Goal: Task Accomplishment & Management: Complete application form

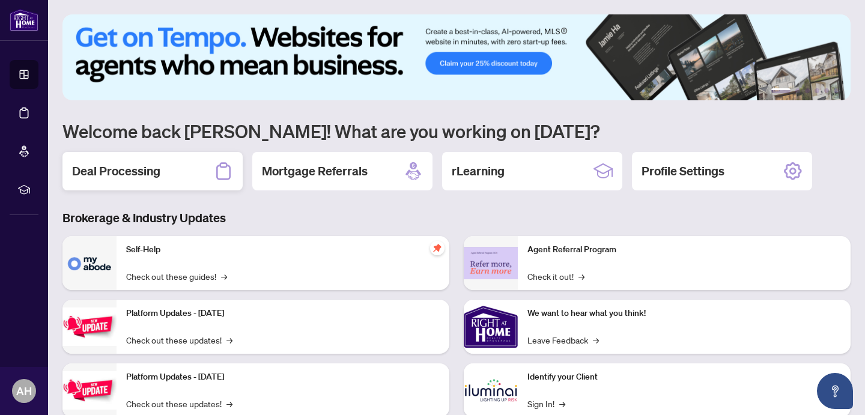
click at [175, 167] on div "Deal Processing" at bounding box center [152, 171] width 180 height 38
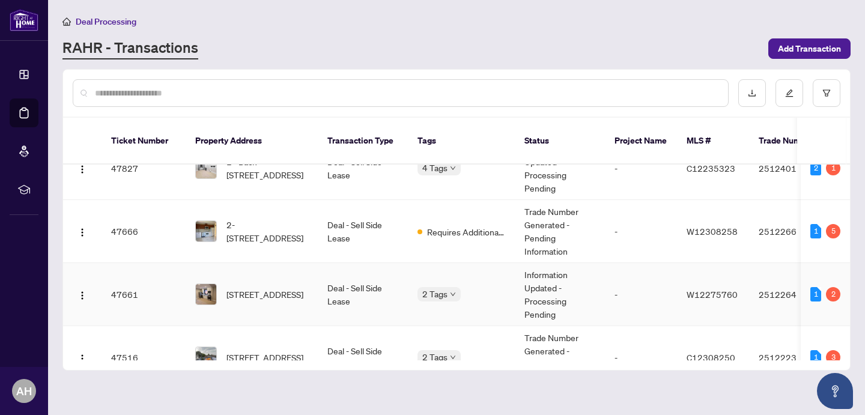
scroll to position [363, 0]
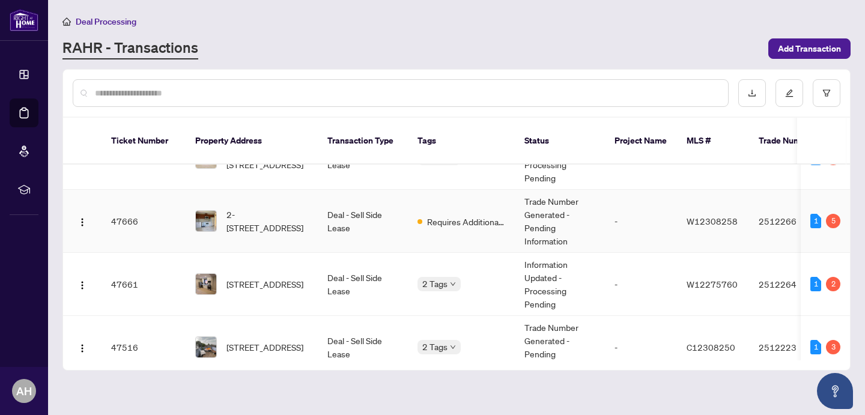
click at [311, 208] on td "2-[STREET_ADDRESS]" at bounding box center [252, 221] width 132 height 63
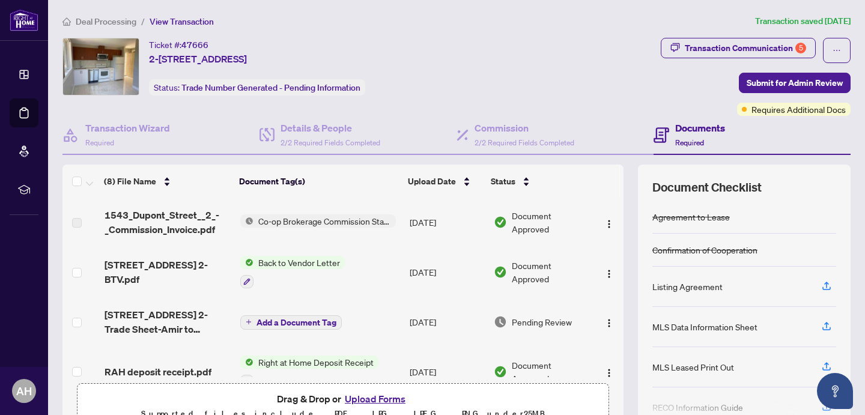
click at [334, 220] on span "Co-op Brokerage Commission Statement" at bounding box center [324, 220] width 142 height 13
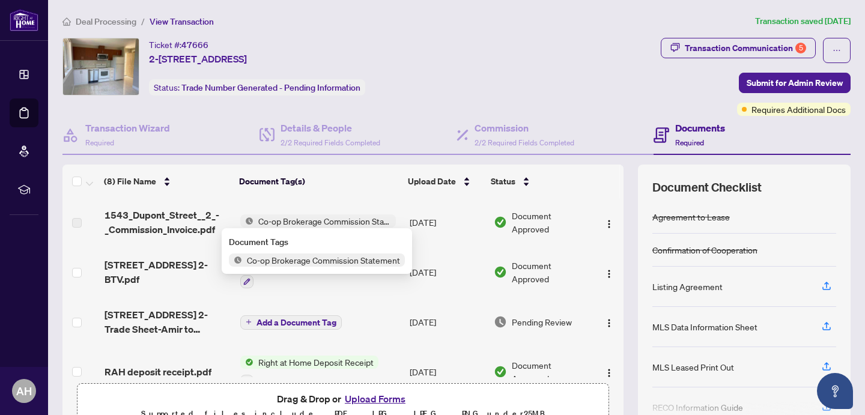
click at [159, 217] on span "1543_Dupont_Street__2_-_Commission_Invoice.pdf" at bounding box center [168, 222] width 126 height 29
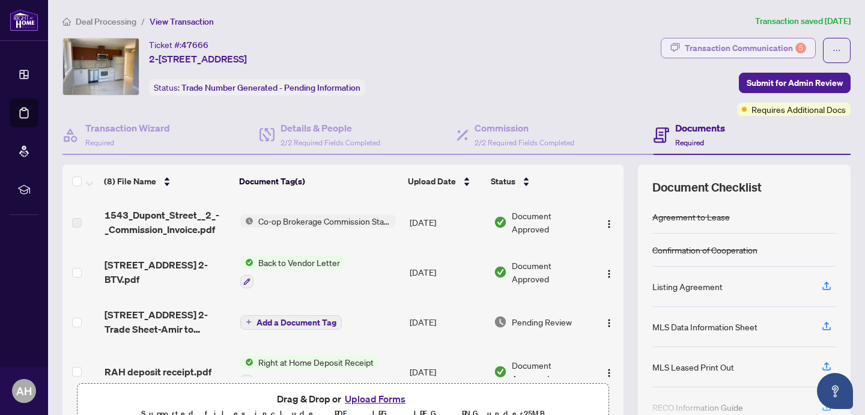
click at [752, 49] on div "Transaction Communication 5" at bounding box center [745, 47] width 121 height 19
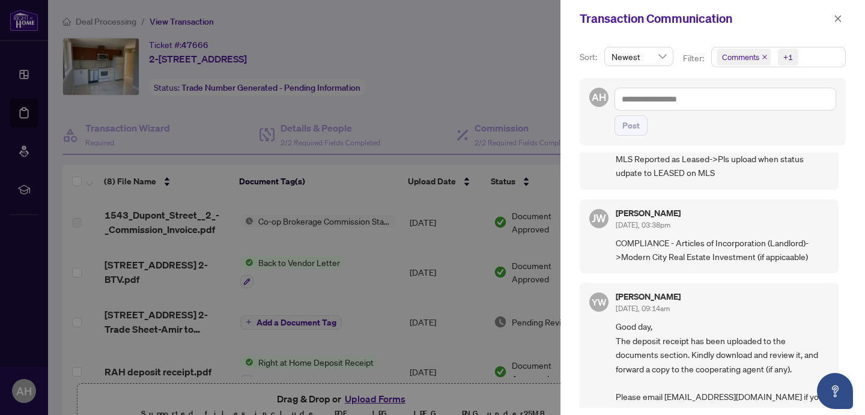
scroll to position [1053, 0]
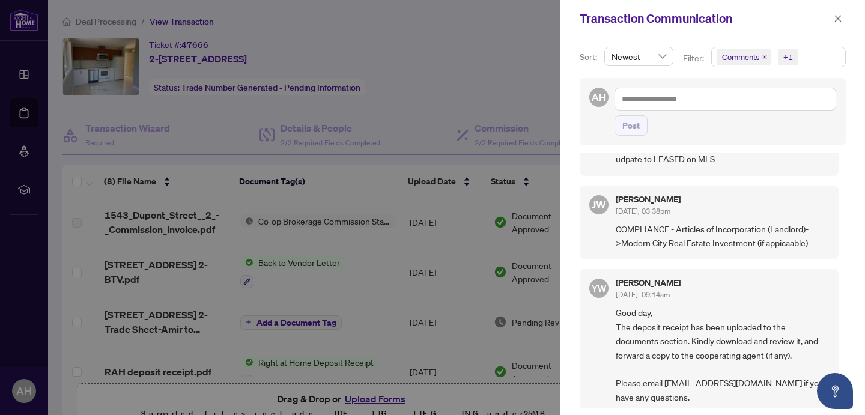
click at [479, 68] on div at bounding box center [432, 207] width 865 height 415
click at [842, 17] on button "button" at bounding box center [838, 18] width 16 height 14
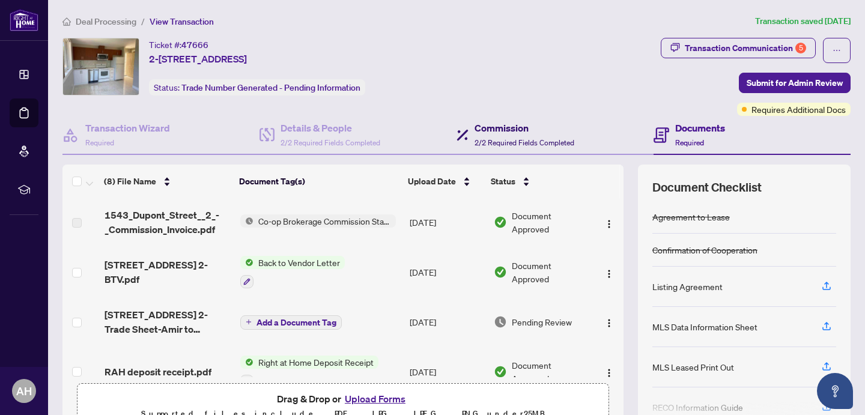
click at [516, 128] on h4 "Commission" at bounding box center [525, 128] width 100 height 14
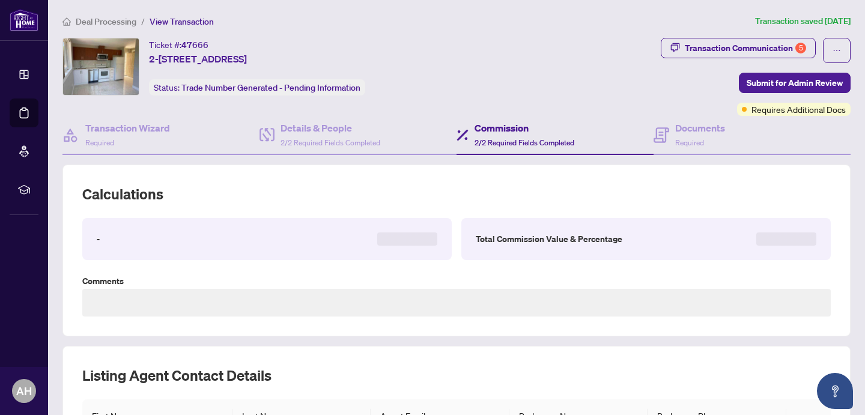
type textarea "**********"
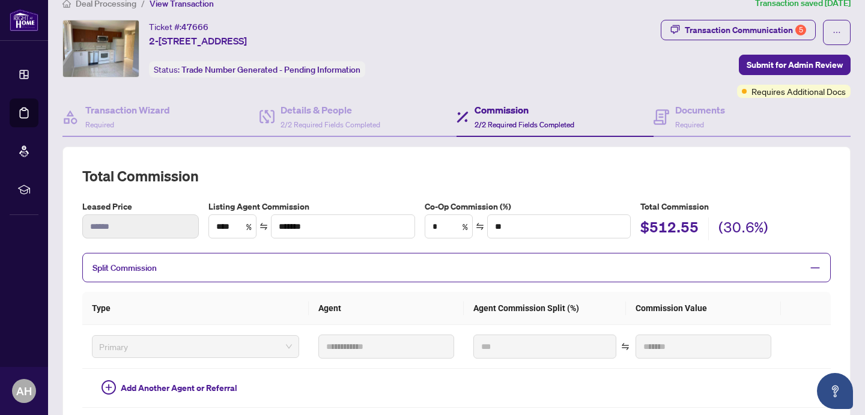
scroll to position [31, 0]
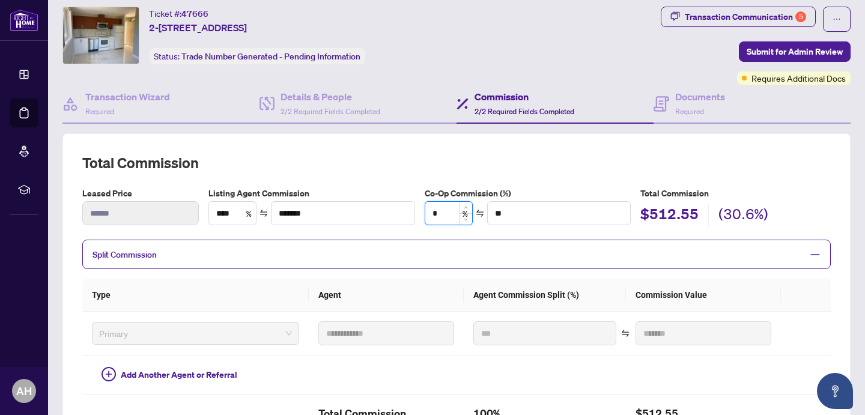
click at [447, 214] on input "*" at bounding box center [448, 213] width 47 height 23
type input "*"
type input "******"
type input "**"
type input "******"
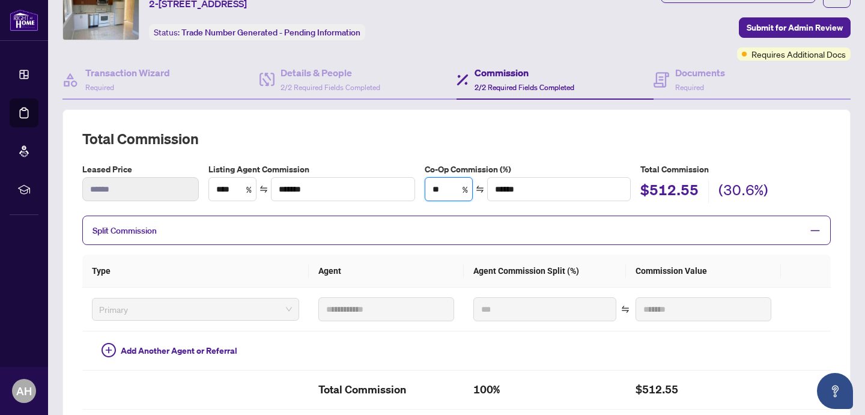
scroll to position [53, 0]
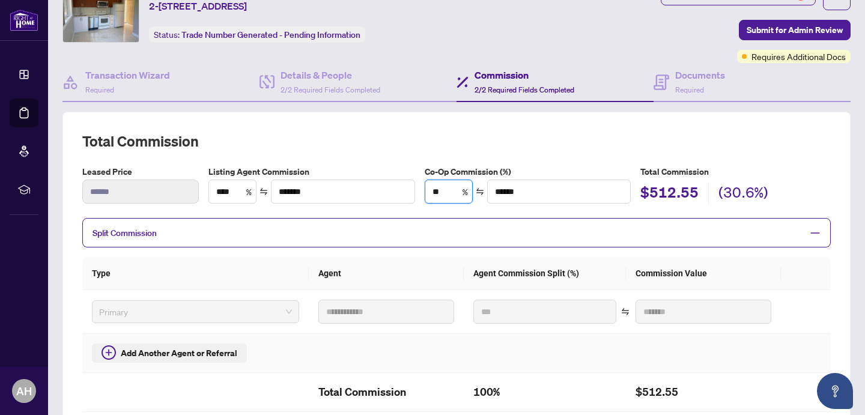
type input "**"
click at [142, 353] on span "Add Another Agent or Referral" at bounding box center [179, 353] width 117 height 13
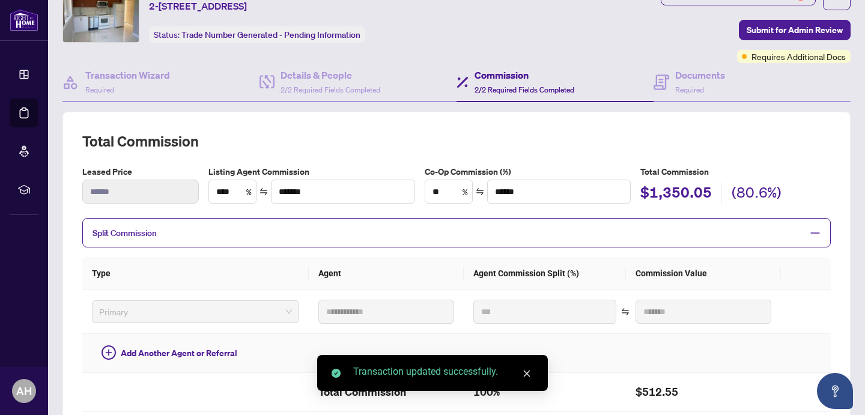
click at [274, 354] on td "Add Another Agent or Referral" at bounding box center [195, 353] width 226 height 39
click at [121, 356] on span "Add Another Agent or Referral" at bounding box center [179, 353] width 117 height 13
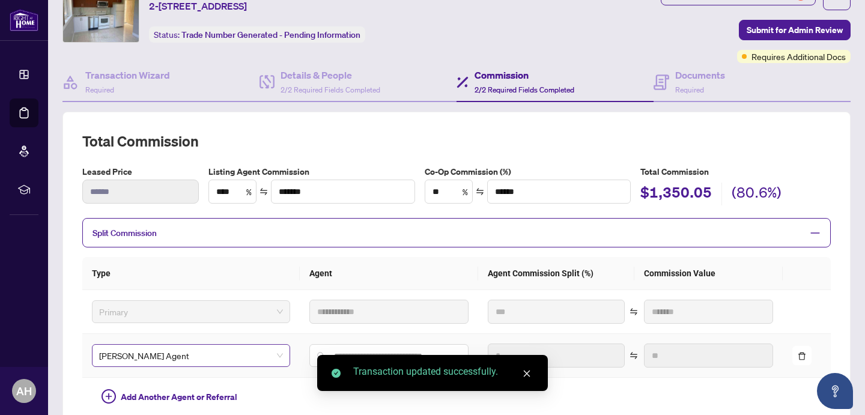
click at [272, 351] on span "RAHR Agent" at bounding box center [191, 356] width 184 height 18
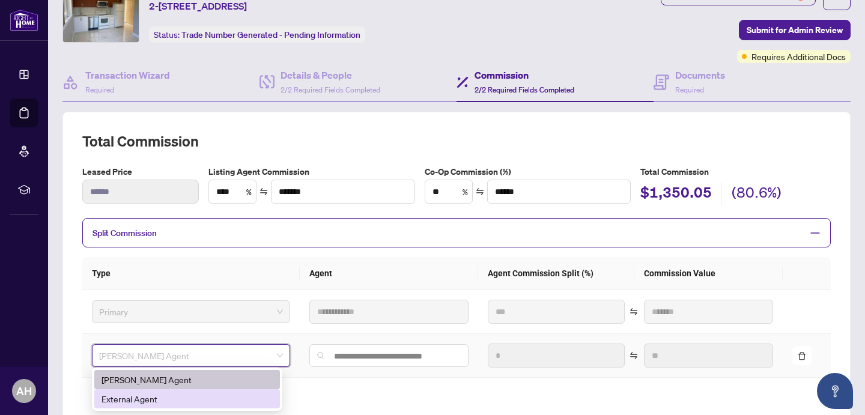
click at [148, 399] on div "External Agent" at bounding box center [187, 398] width 171 height 13
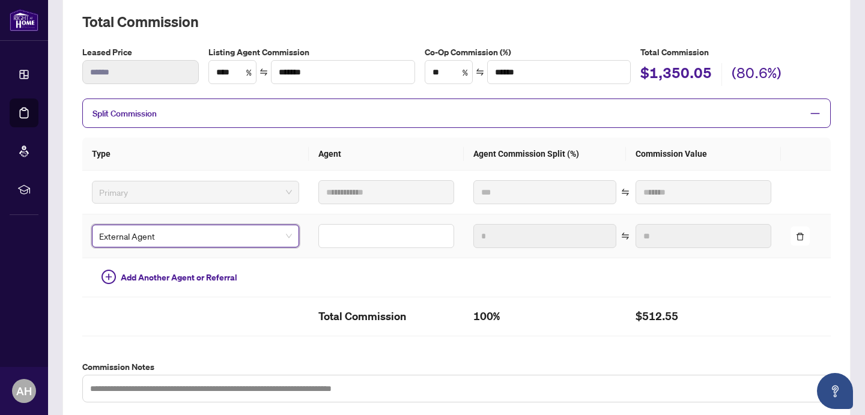
scroll to position [182, 0]
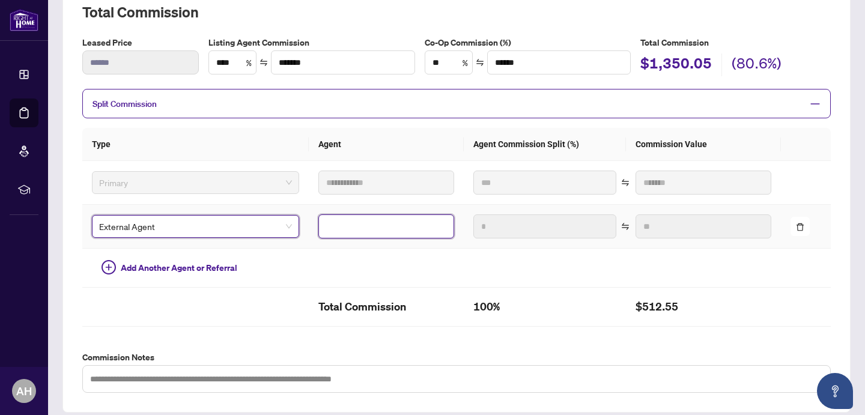
click at [332, 226] on input "text" at bounding box center [386, 226] width 136 height 24
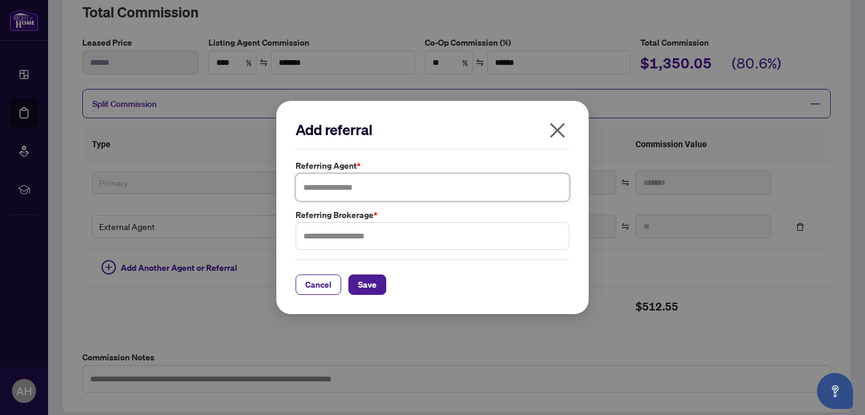
click at [365, 183] on input "text" at bounding box center [433, 188] width 274 height 28
click at [558, 132] on icon "close" at bounding box center [557, 130] width 19 height 19
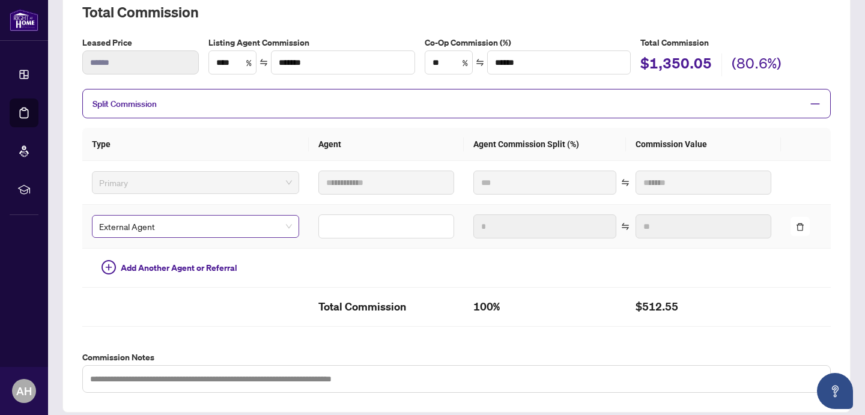
click at [281, 227] on span "External Agent" at bounding box center [195, 226] width 193 height 18
click at [338, 235] on input "text" at bounding box center [386, 226] width 136 height 24
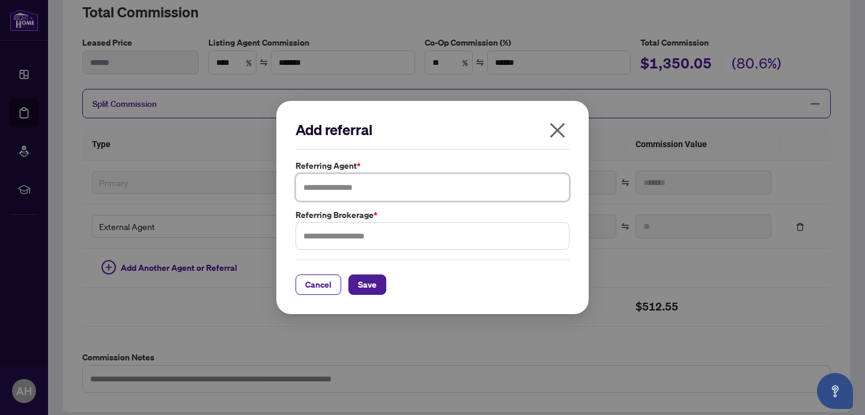
click at [347, 189] on input "text" at bounding box center [433, 188] width 274 height 28
paste input "**********"
type input "**********"
click at [371, 287] on span "Save" at bounding box center [367, 284] width 19 height 19
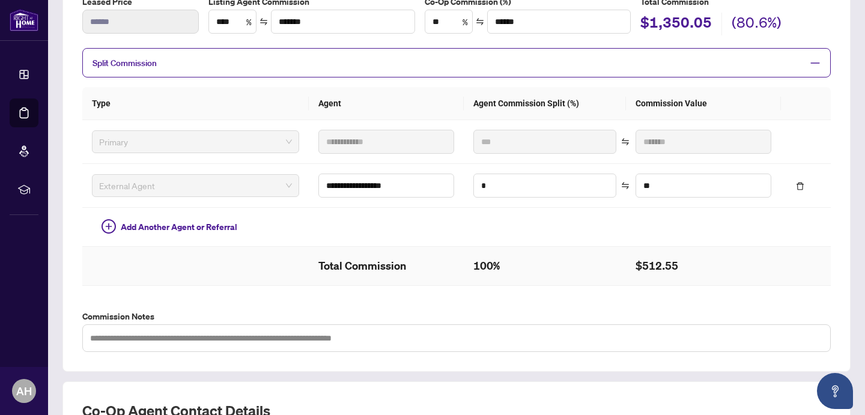
scroll to position [215, 0]
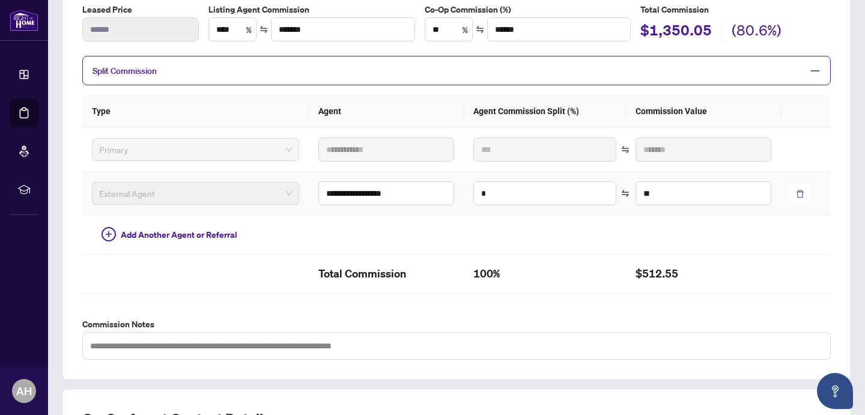
click at [801, 193] on icon "delete" at bounding box center [800, 194] width 8 height 8
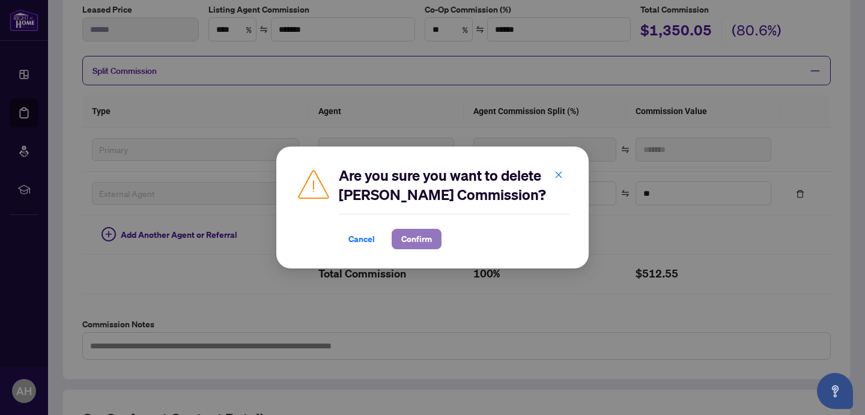
click at [426, 244] on span "Confirm" at bounding box center [416, 238] width 31 height 19
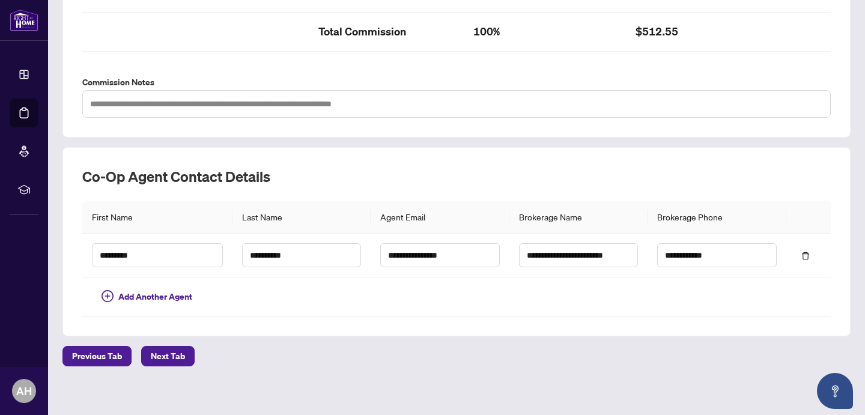
scroll to position [419, 0]
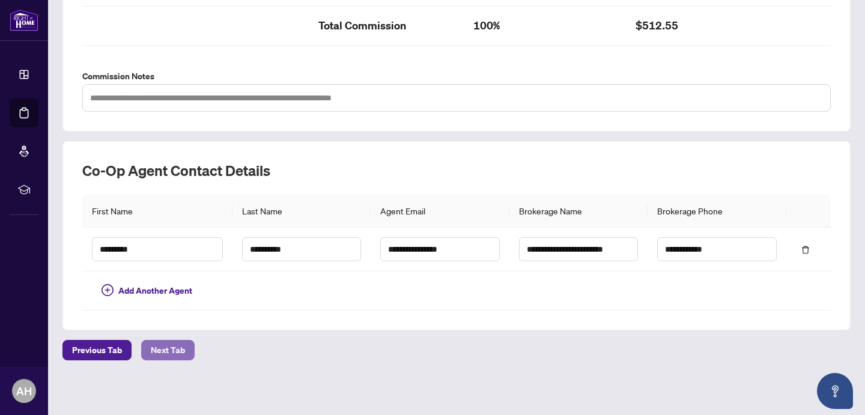
click at [175, 350] on span "Next Tab" at bounding box center [168, 350] width 34 height 19
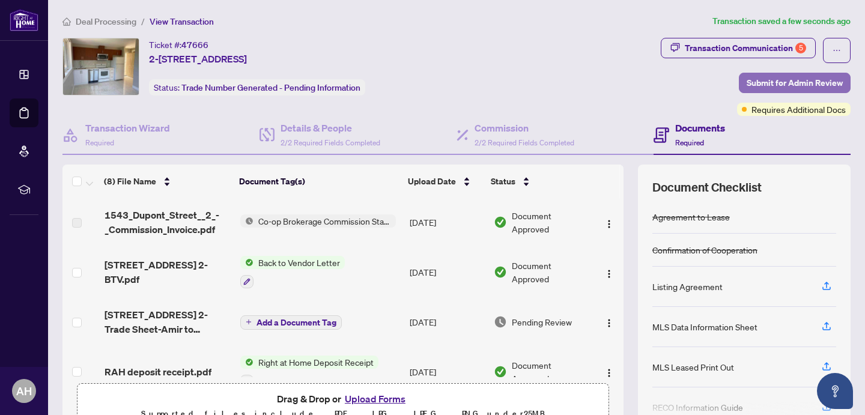
click at [787, 85] on span "Submit for Admin Review" at bounding box center [795, 82] width 96 height 19
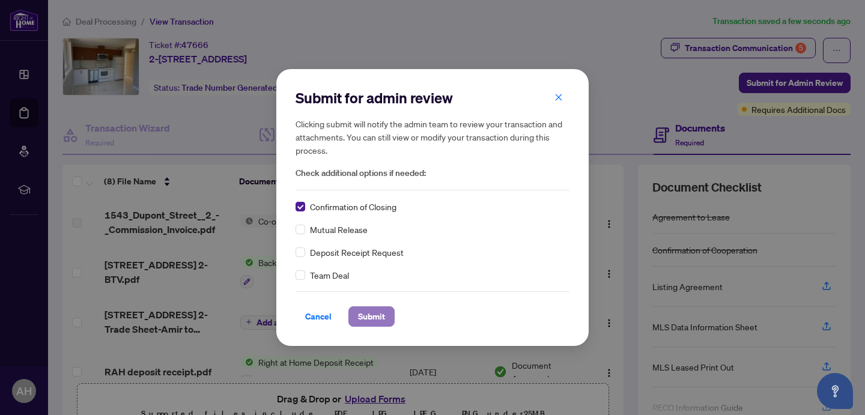
click at [378, 317] on span "Submit" at bounding box center [371, 316] width 27 height 19
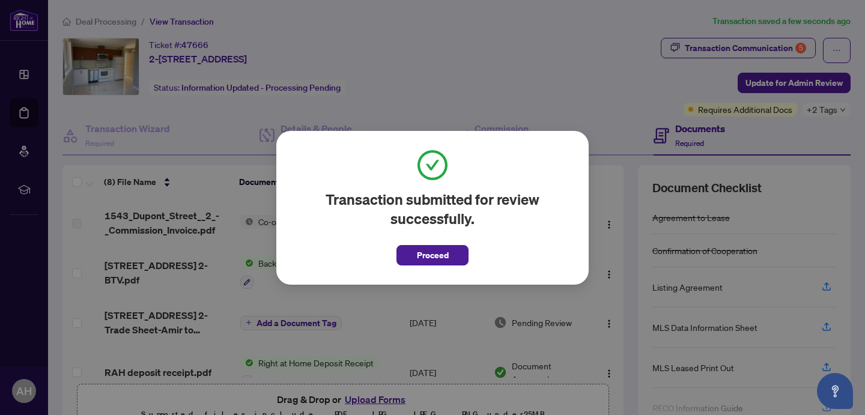
click at [610, 94] on div "Transaction submitted for review successfully. Proceed Cancel OK" at bounding box center [432, 207] width 865 height 415
click at [432, 256] on span "Proceed" at bounding box center [433, 255] width 32 height 19
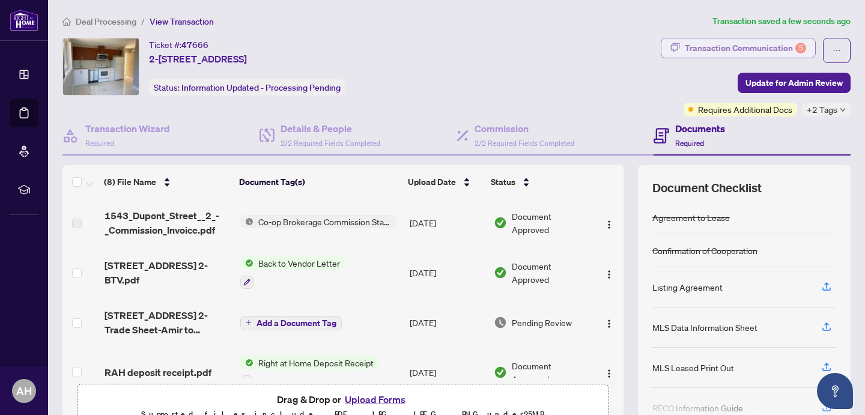
click at [742, 47] on div "Transaction Communication 5" at bounding box center [745, 47] width 121 height 19
type textarea "**********"
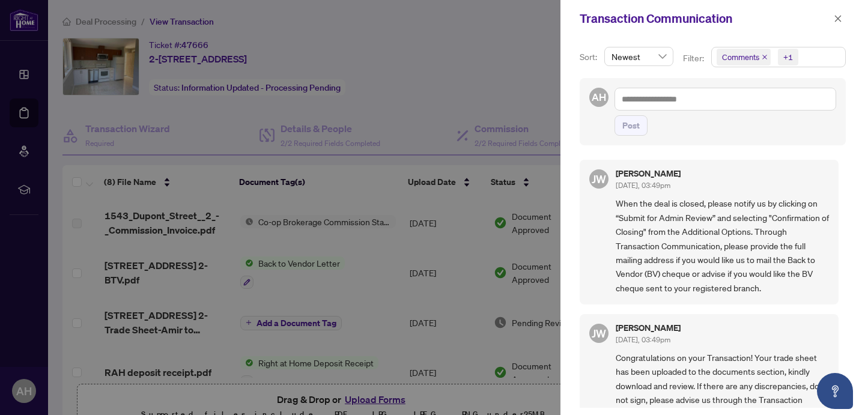
click at [762, 56] on icon "close" at bounding box center [765, 57] width 6 height 6
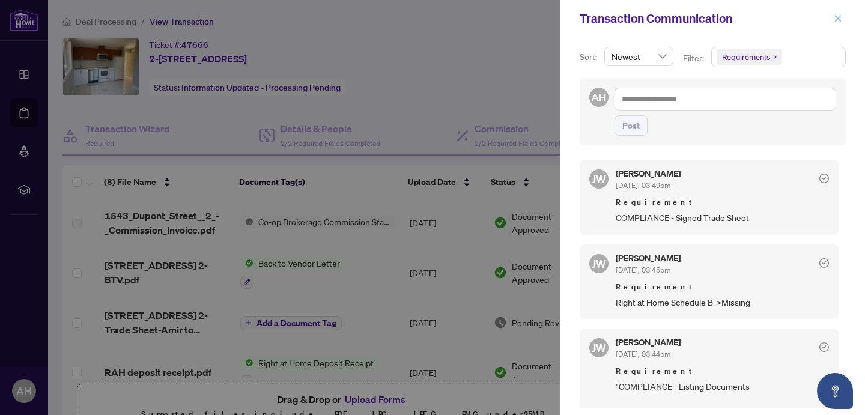
click at [840, 18] on icon "close" at bounding box center [838, 18] width 8 height 8
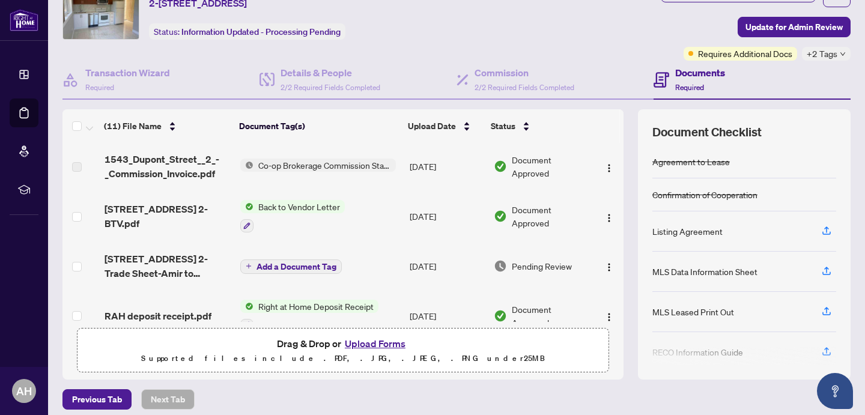
scroll to position [127, 0]
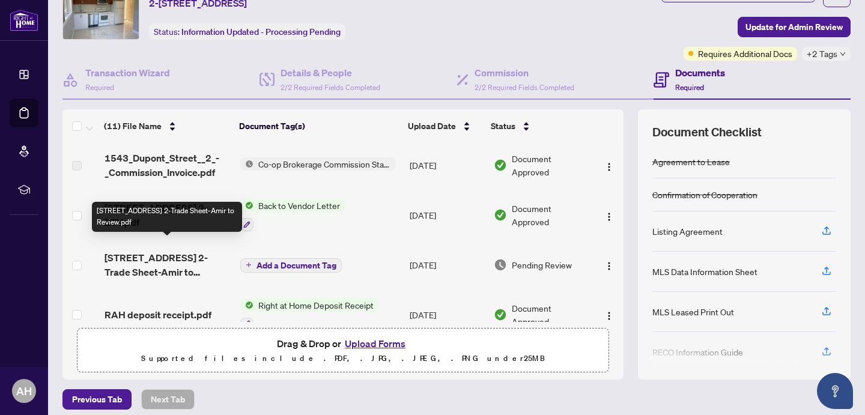
click at [153, 252] on span "[STREET_ADDRESS] 2-Trade Sheet-Amir to Review.pdf" at bounding box center [168, 264] width 126 height 29
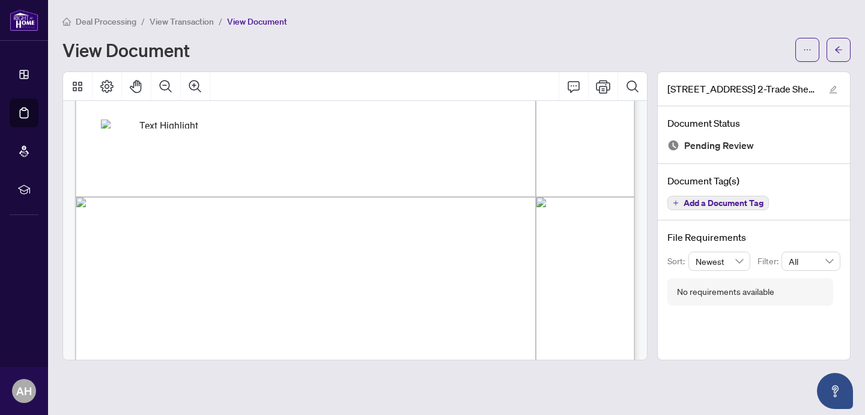
scroll to position [326, 0]
click at [604, 86] on icon "Print" at bounding box center [603, 86] width 14 height 14
click at [846, 43] on button "button" at bounding box center [839, 50] width 24 height 24
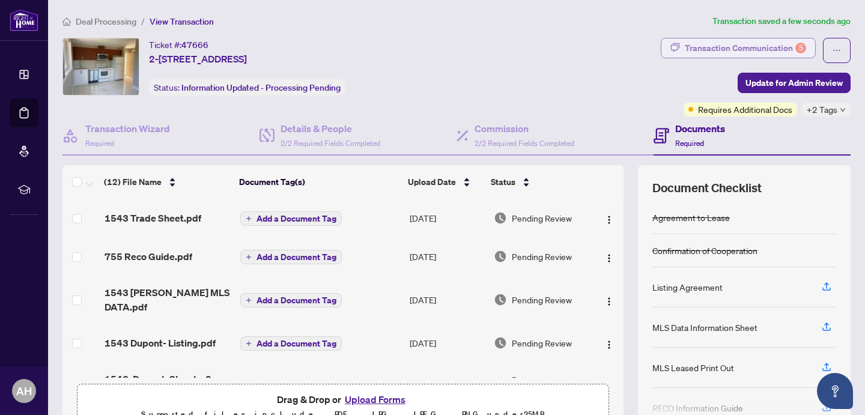
click at [749, 48] on div "Transaction Communication 5" at bounding box center [745, 47] width 121 height 19
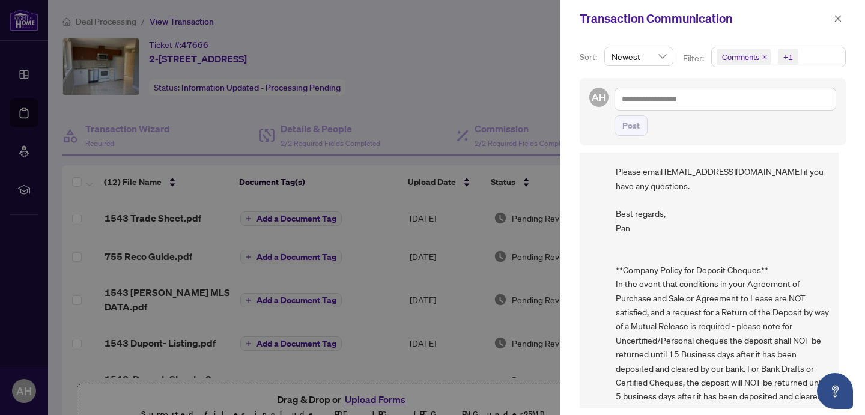
scroll to position [2, 0]
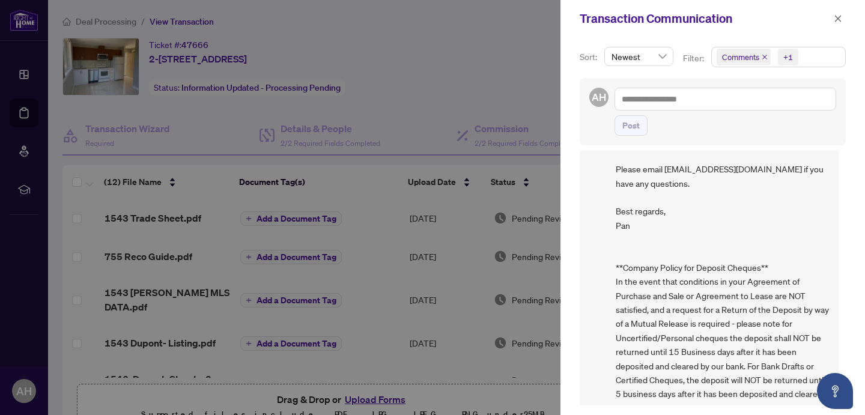
click at [492, 64] on div at bounding box center [432, 207] width 865 height 415
click at [845, 16] on button "button" at bounding box center [838, 18] width 16 height 14
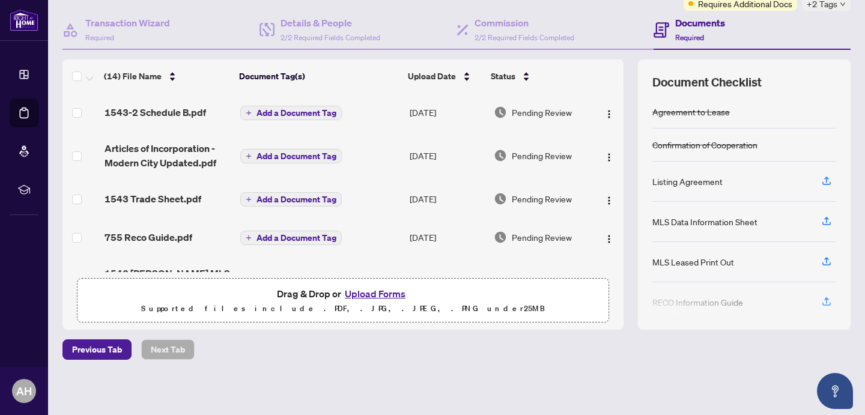
scroll to position [0, 0]
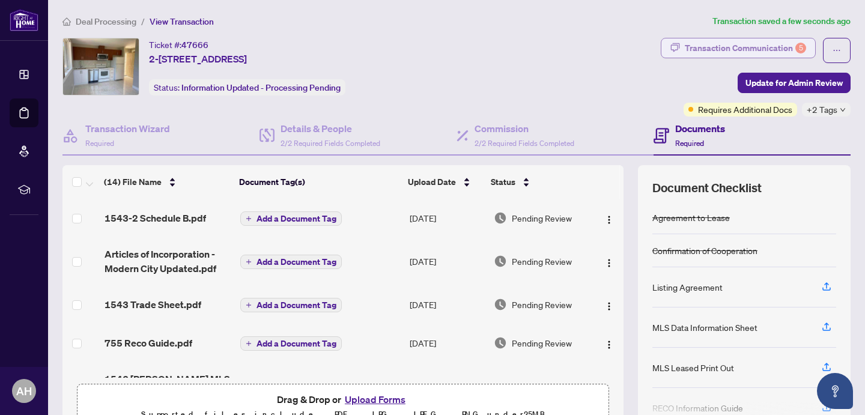
click at [745, 46] on div "Transaction Communication 5" at bounding box center [745, 47] width 121 height 19
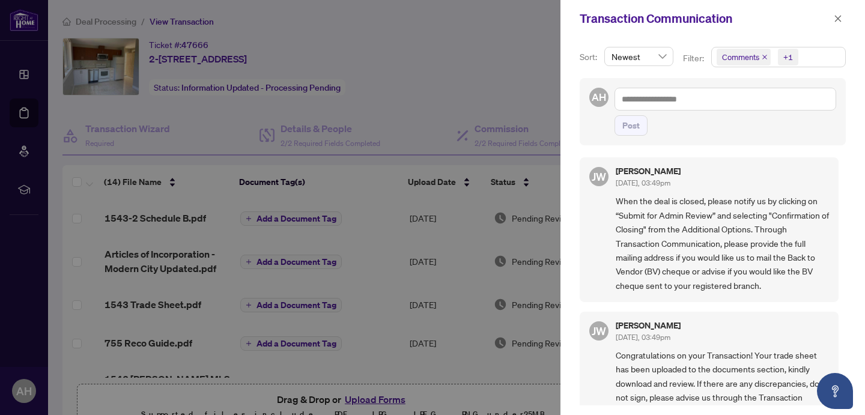
click at [763, 56] on icon "close" at bounding box center [764, 57] width 5 height 5
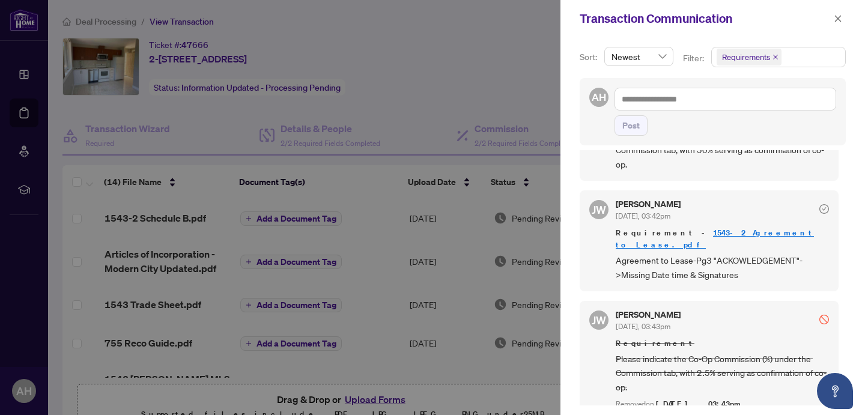
scroll to position [384, 0]
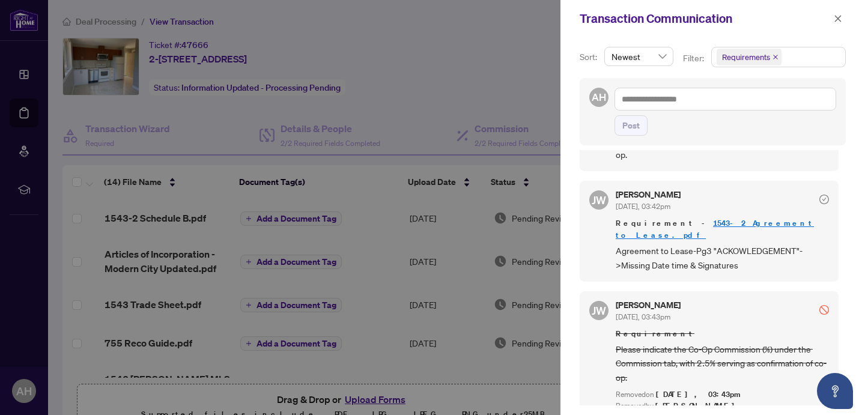
click at [718, 221] on link "1543-2 Agreement to Lease.pdf" at bounding box center [715, 229] width 198 height 22
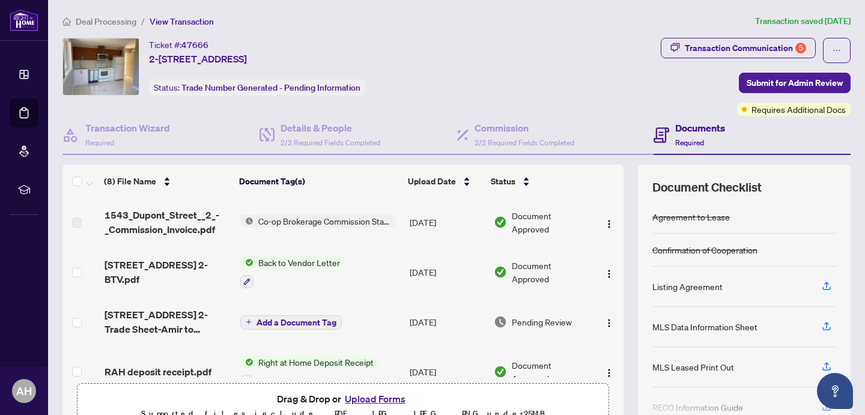
scroll to position [216, 0]
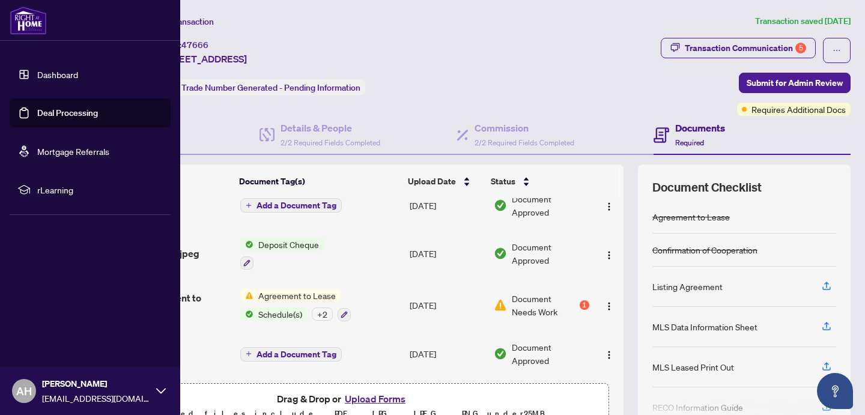
click at [37, 71] on link "Dashboard" at bounding box center [57, 74] width 41 height 11
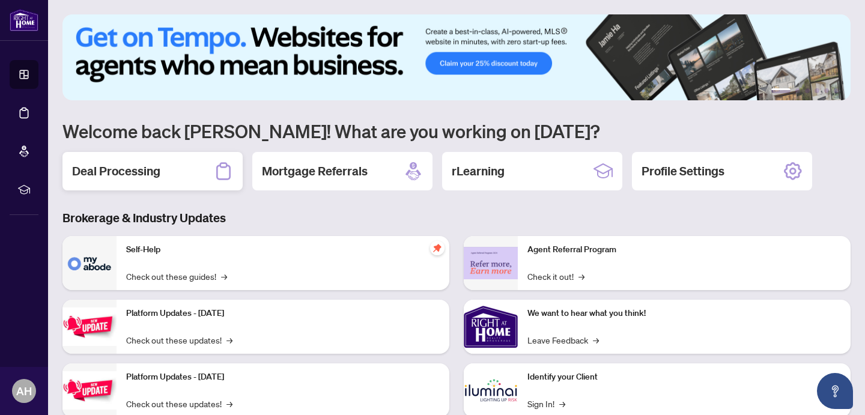
click at [115, 171] on h2 "Deal Processing" at bounding box center [116, 171] width 88 height 17
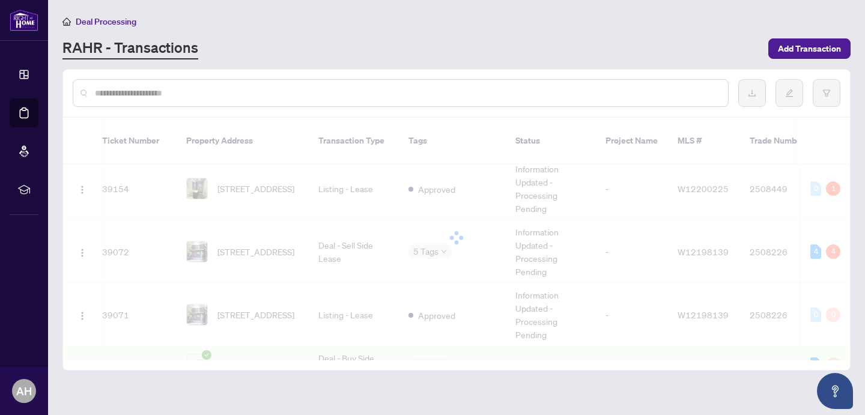
scroll to position [1894, 9]
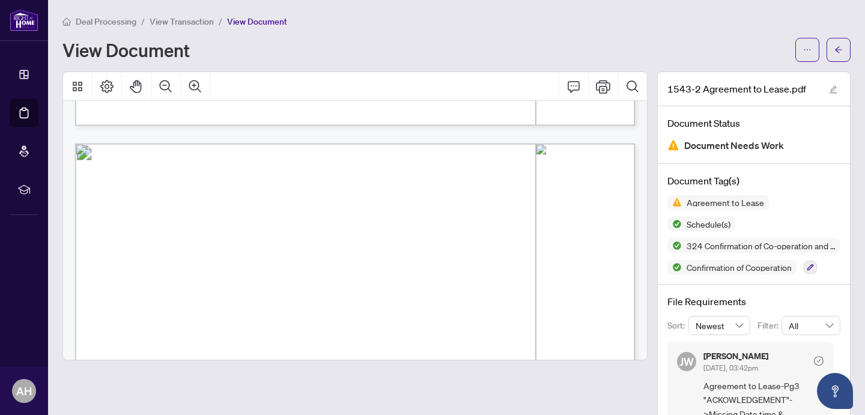
scroll to position [1457, 0]
click at [605, 86] on icon "Print" at bounding box center [603, 86] width 14 height 14
click at [835, 50] on icon "arrow-left" at bounding box center [838, 50] width 8 height 8
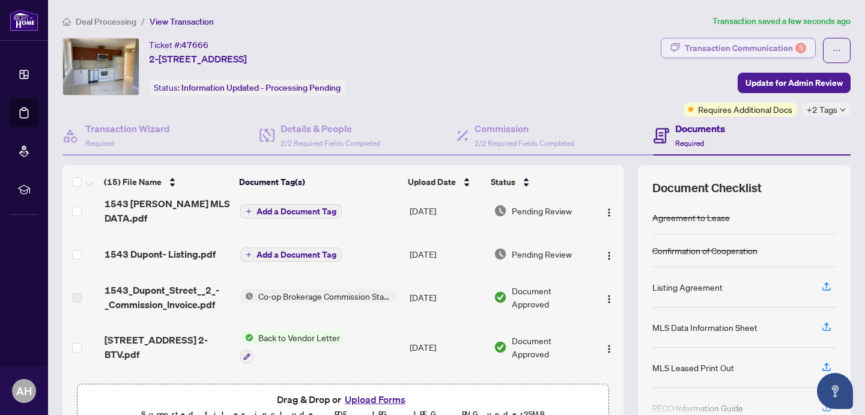
click at [742, 44] on div "Transaction Communication 5" at bounding box center [745, 47] width 121 height 19
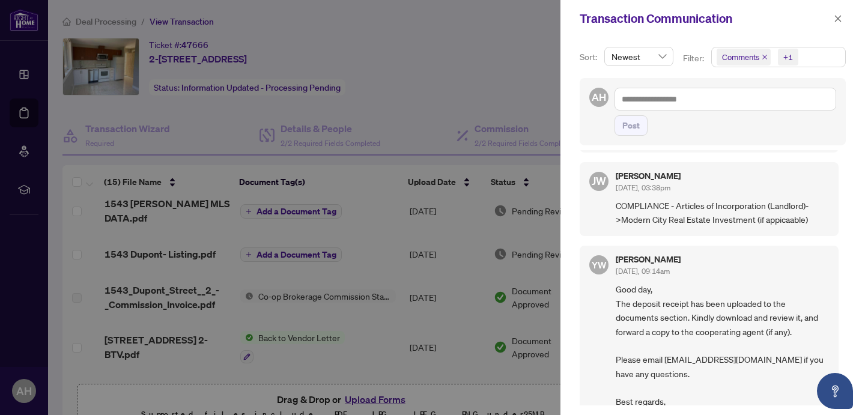
scroll to position [899, 0]
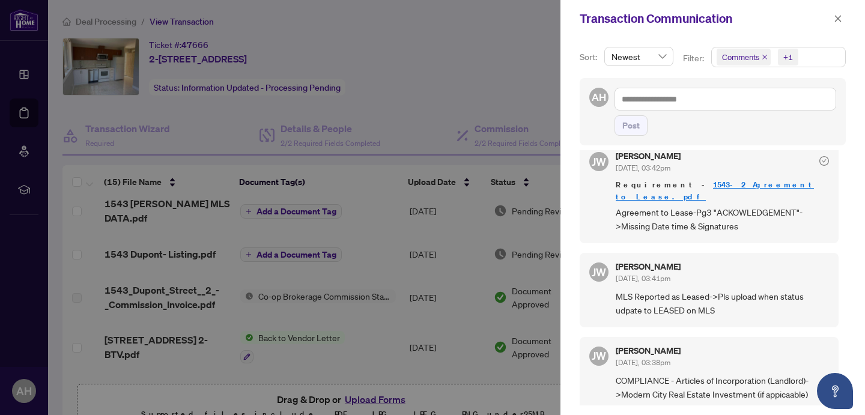
click at [764, 56] on icon "close" at bounding box center [765, 57] width 6 height 6
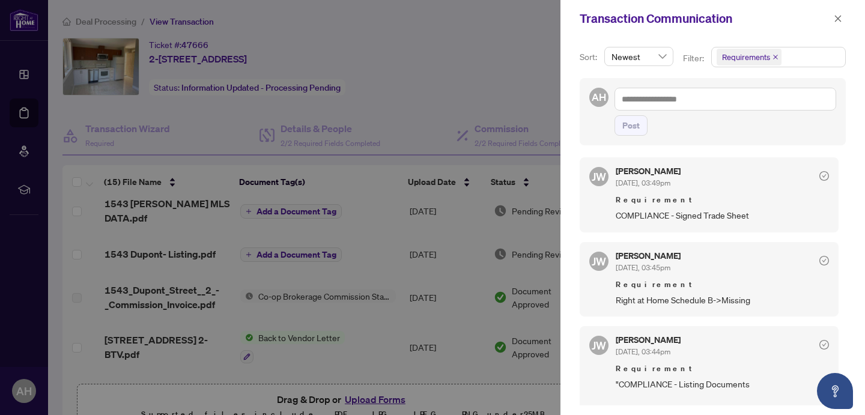
scroll to position [0, 0]
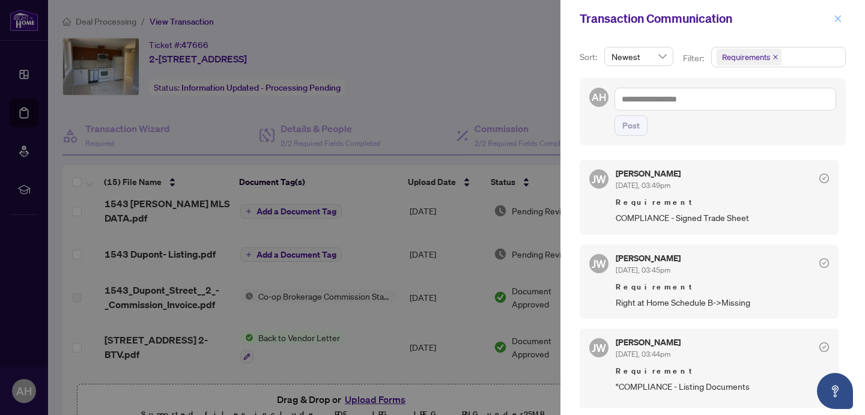
click at [839, 18] on icon "close" at bounding box center [838, 18] width 8 height 8
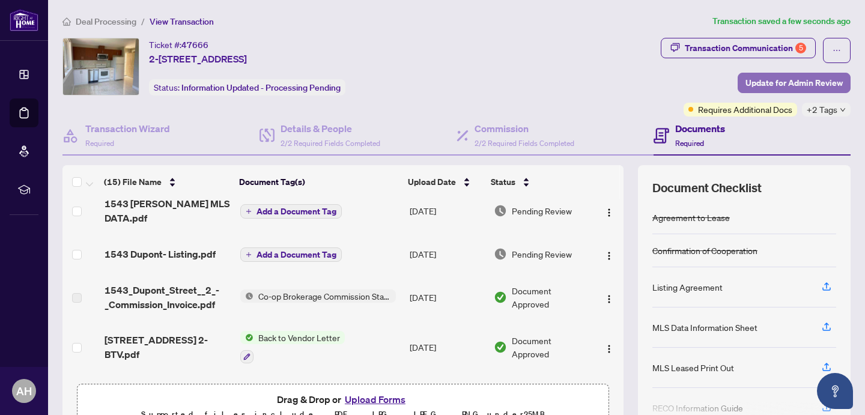
click at [795, 82] on span "Update for Admin Review" at bounding box center [793, 82] width 97 height 19
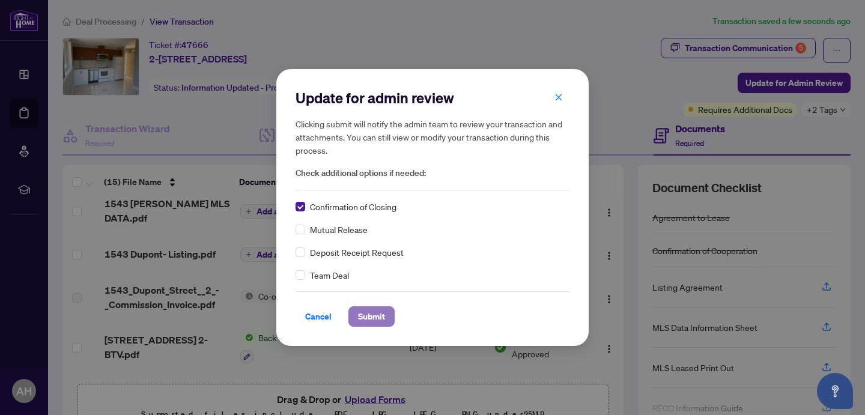
click at [374, 318] on span "Submit" at bounding box center [371, 316] width 27 height 19
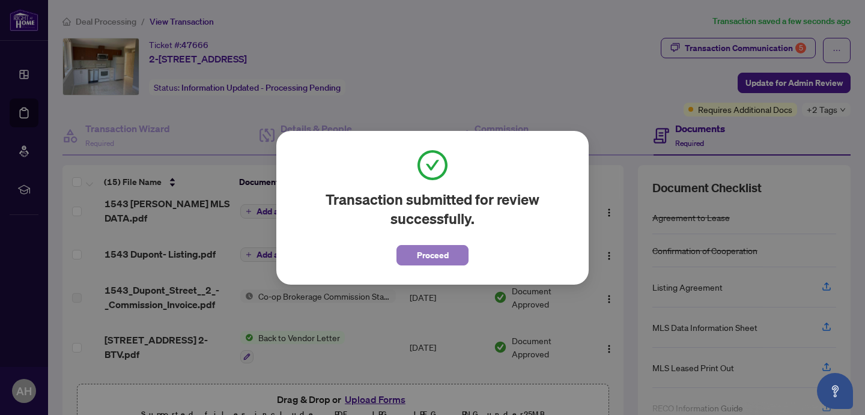
click at [441, 260] on span "Proceed" at bounding box center [433, 255] width 32 height 19
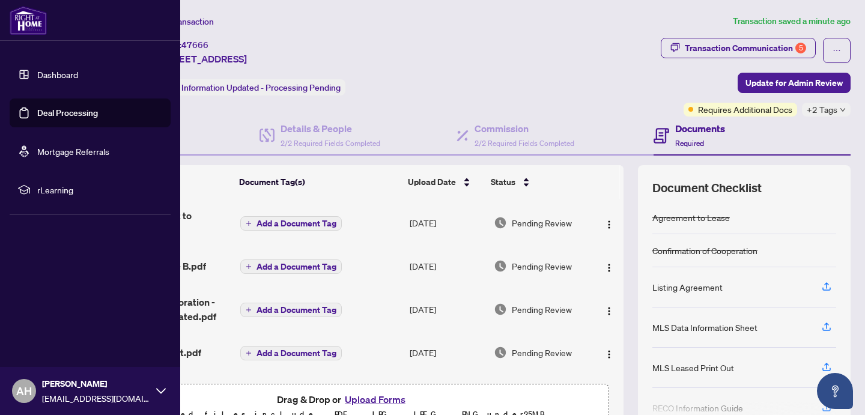
click at [37, 71] on link "Dashboard" at bounding box center [57, 74] width 41 height 11
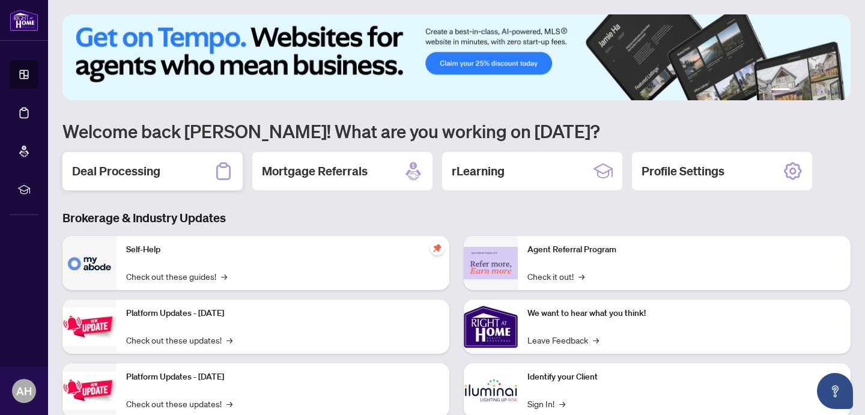
click at [140, 174] on h2 "Deal Processing" at bounding box center [116, 171] width 88 height 17
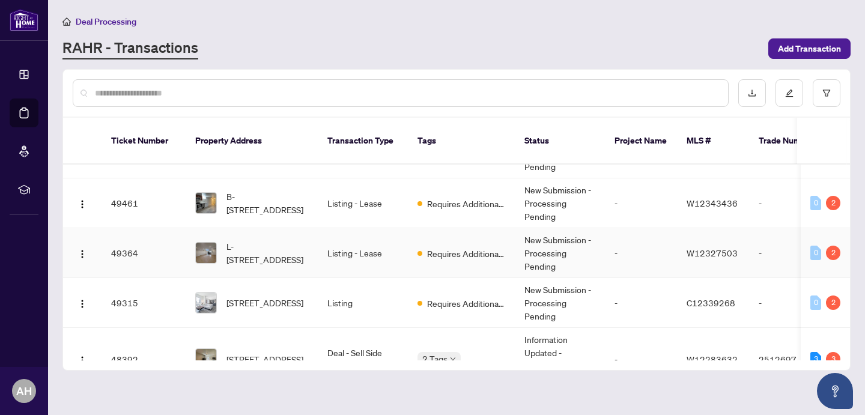
scroll to position [39, 0]
